Goal: Check status: Check status

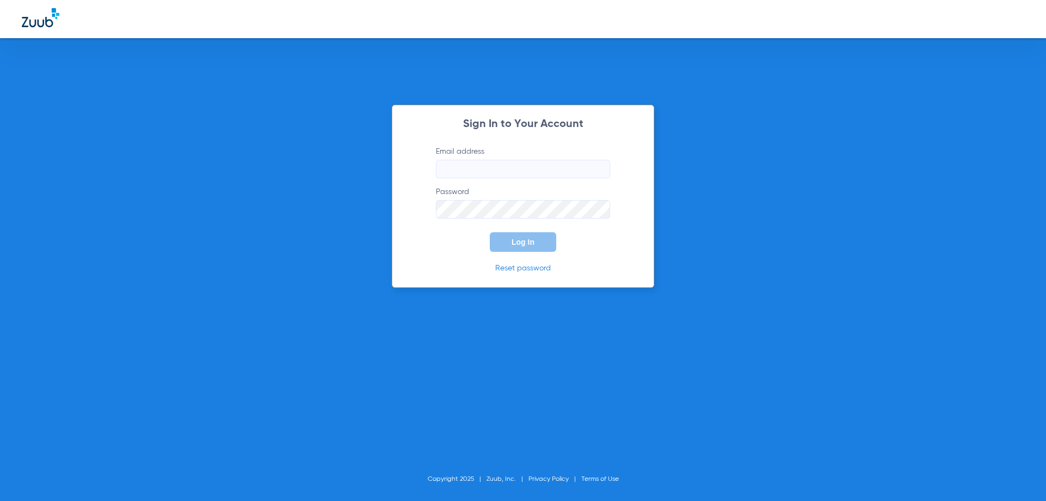
type input "[EMAIL_ADDRESS][DOMAIN_NAME]"
click at [562, 172] on input "[EMAIL_ADDRESS][DOMAIN_NAME]" at bounding box center [523, 169] width 174 height 19
type input "[EMAIL_ADDRESS][DOMAIN_NAME]"
click at [540, 240] on button "Log In" at bounding box center [523, 242] width 66 height 20
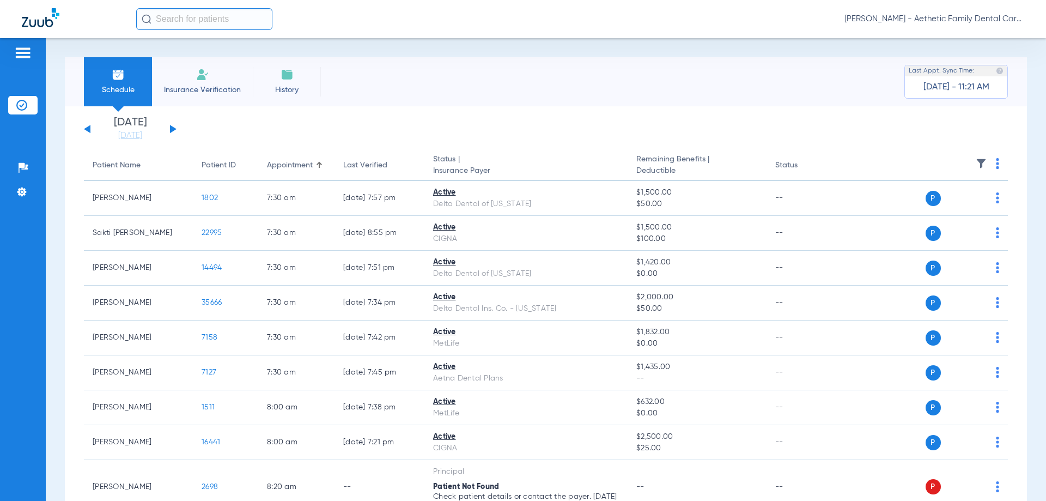
click at [172, 128] on button at bounding box center [173, 129] width 7 height 8
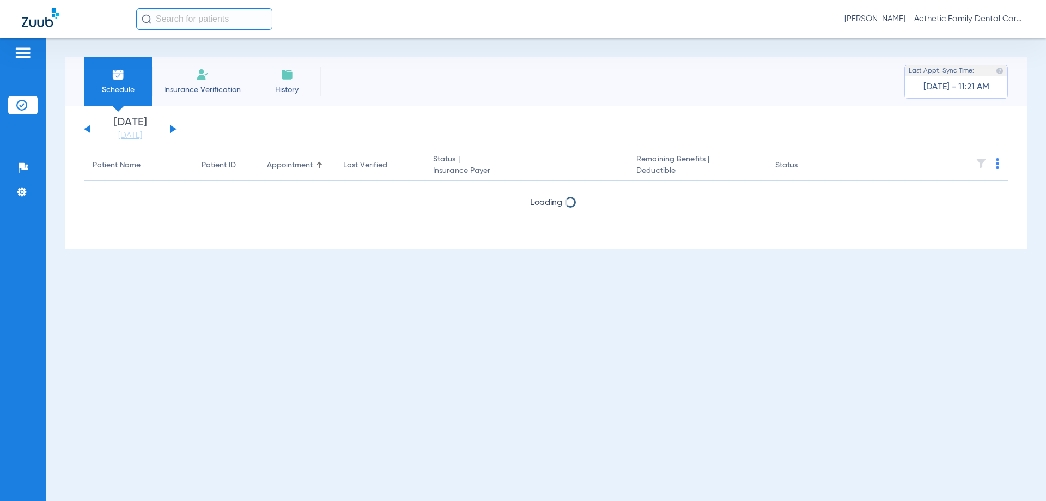
click at [172, 128] on button at bounding box center [173, 129] width 7 height 8
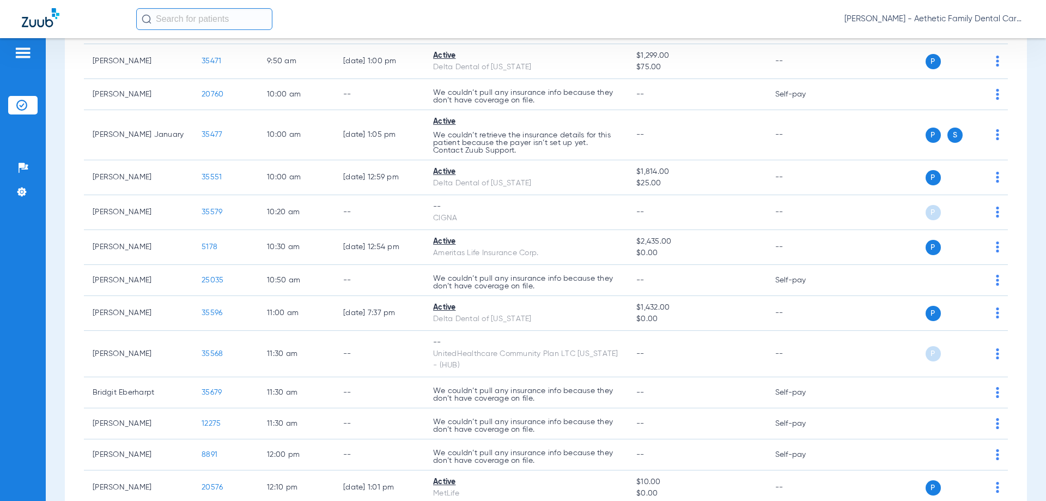
scroll to position [763, 0]
